Goal: Information Seeking & Learning: Check status

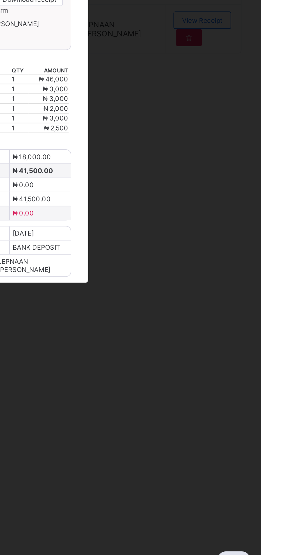
click at [193, 186] on div "×" at bounding box center [190, 181] width 6 height 10
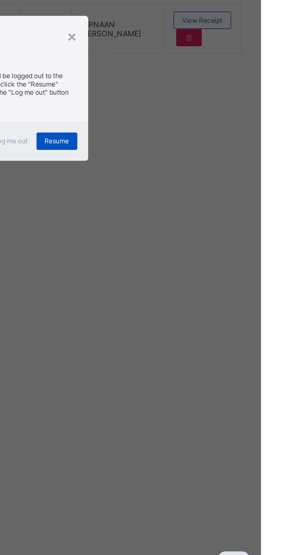
click at [193, 312] on div "Resume" at bounding box center [182, 307] width 23 height 10
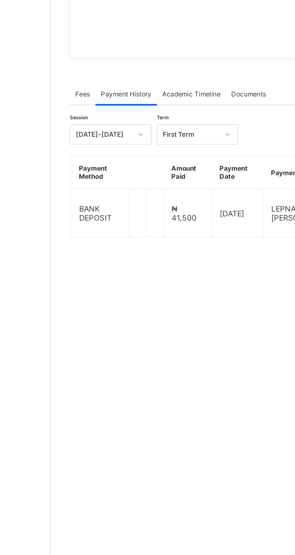
click at [90, 181] on span "Fees" at bounding box center [90, 179] width 8 height 5
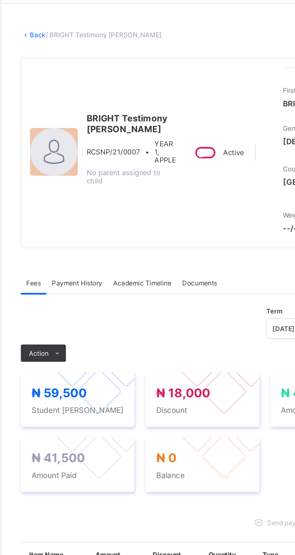
click at [97, 44] on link "Back" at bounding box center [92, 41] width 9 height 5
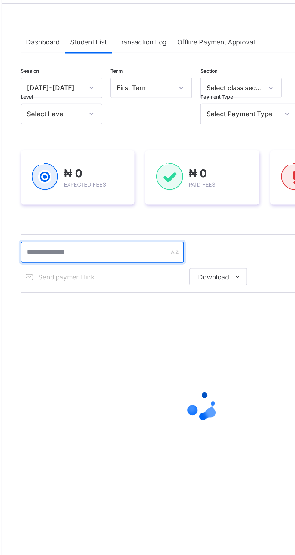
click at [131, 162] on input "text" at bounding box center [128, 161] width 90 height 11
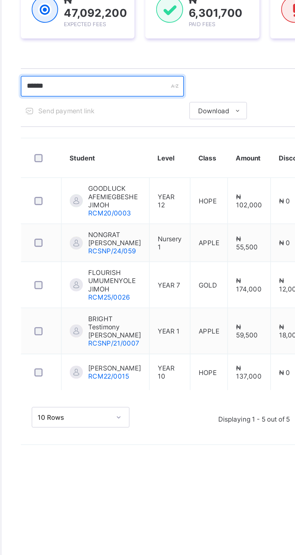
type input "*****"
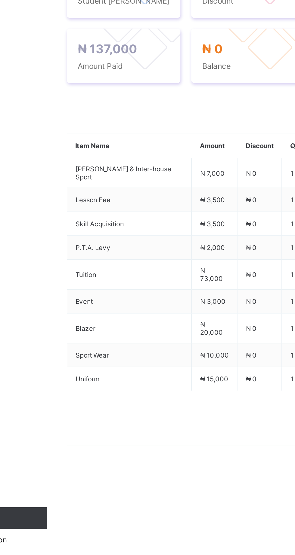
click at [120, 177] on span "Payment History" at bounding box center [114, 174] width 28 height 5
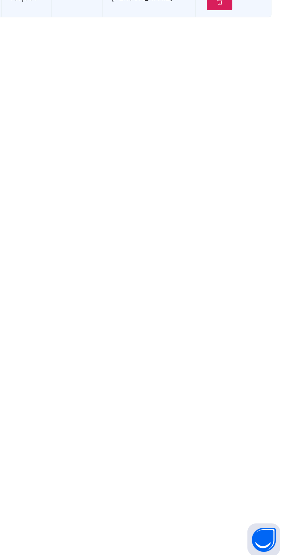
click at [272, 238] on span "View Receipt" at bounding box center [262, 235] width 22 height 5
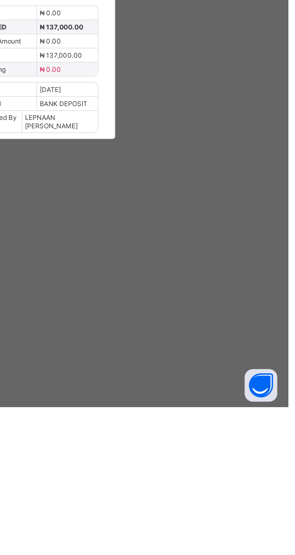
click at [182, 210] on span "Download receipt" at bounding box center [167, 207] width 30 height 5
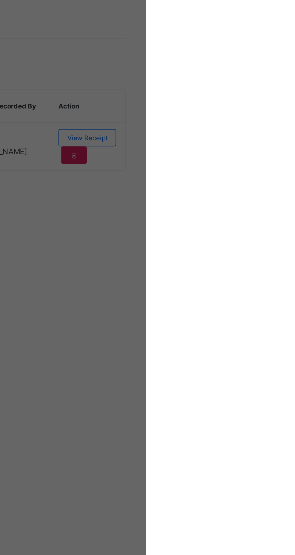
click at [193, 165] on div "×" at bounding box center [190, 160] width 6 height 10
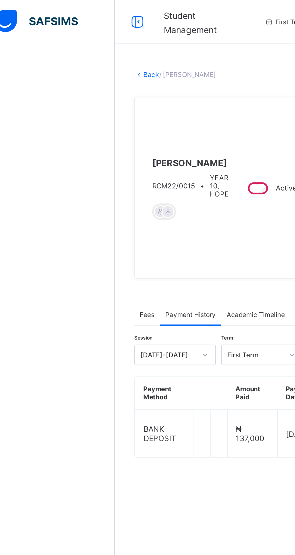
click at [97, 42] on link "Back" at bounding box center [92, 41] width 9 height 5
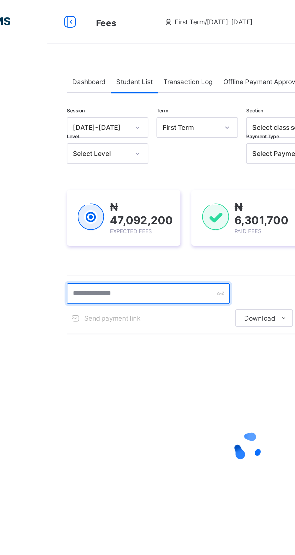
click at [124, 163] on input "text" at bounding box center [128, 162] width 90 height 11
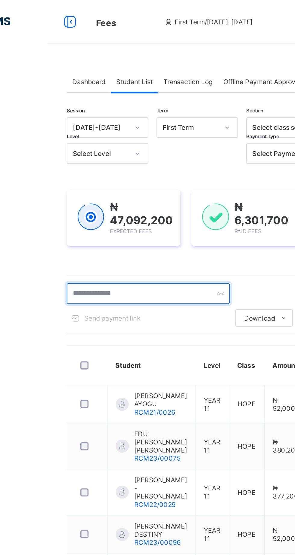
click at [119, 160] on input "text" at bounding box center [128, 162] width 90 height 11
click at [136, 162] on input "text" at bounding box center [128, 162] width 90 height 11
click at [137, 163] on input "text" at bounding box center [128, 162] width 90 height 11
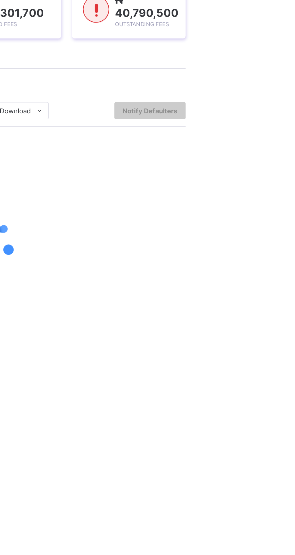
click at [136, 161] on input "text" at bounding box center [128, 162] width 90 height 11
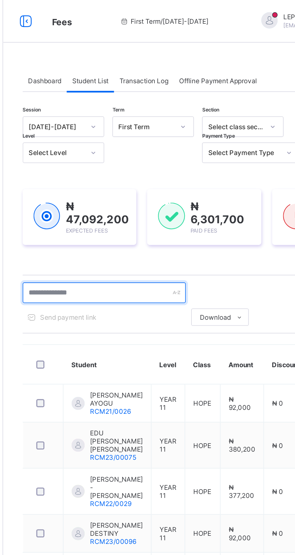
click at [124, 163] on input "text" at bounding box center [128, 162] width 90 height 11
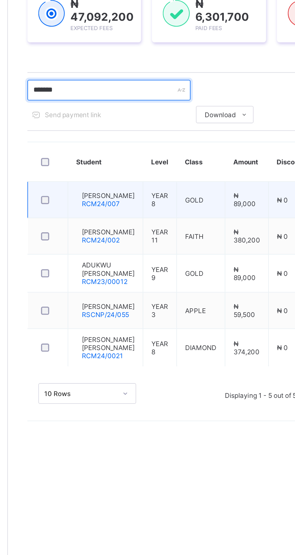
type input "******"
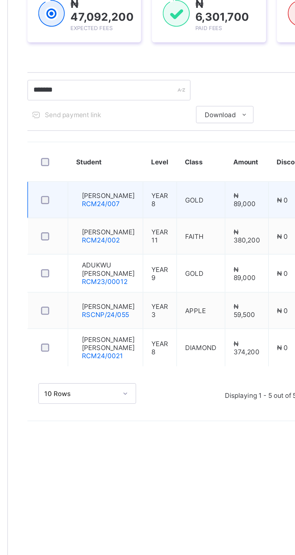
click at [227, 222] on td "₦ 0" at bounding box center [229, 224] width 25 height 20
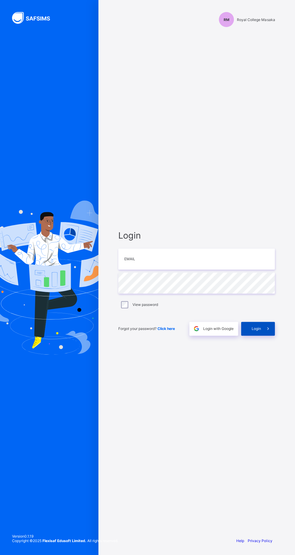
click at [265, 336] on span at bounding box center [268, 329] width 14 height 14
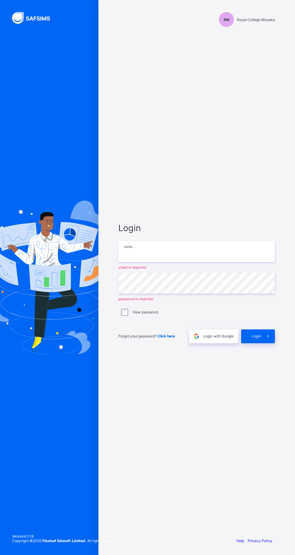
click at [166, 261] on input "email" at bounding box center [196, 251] width 156 height 21
type input "**********"
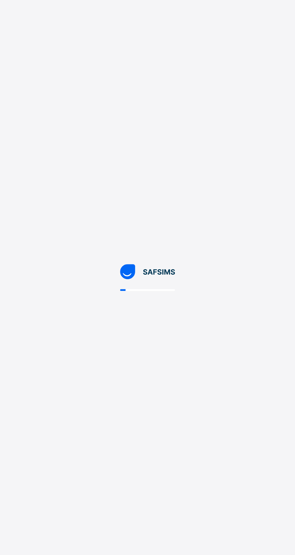
click at [265, 352] on div at bounding box center [147, 277] width 295 height 555
